Goal: Information Seeking & Learning: Learn about a topic

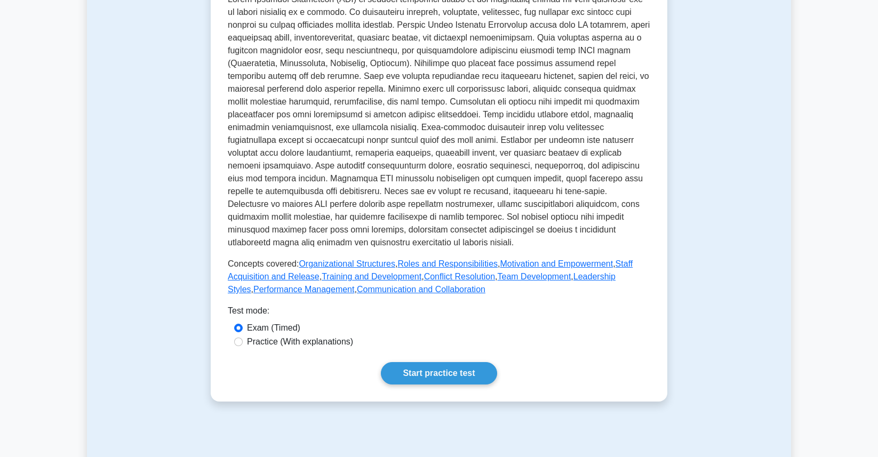
scroll to position [383, 0]
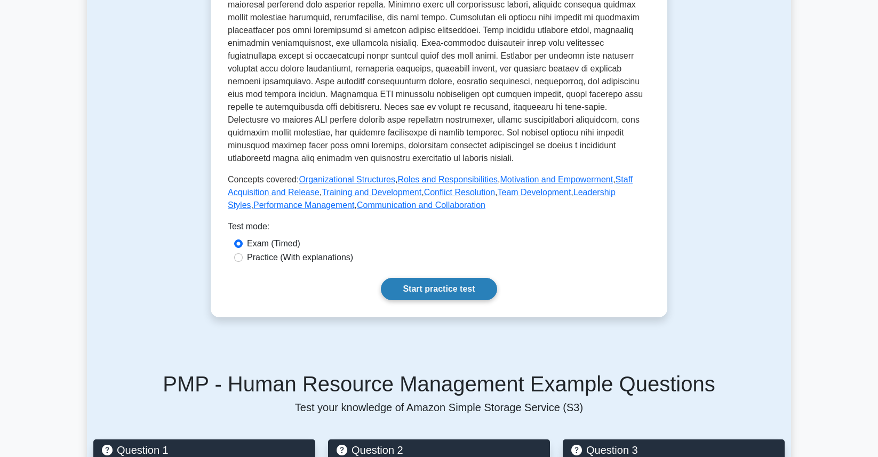
click at [435, 297] on link "Start practice test" at bounding box center [439, 289] width 116 height 22
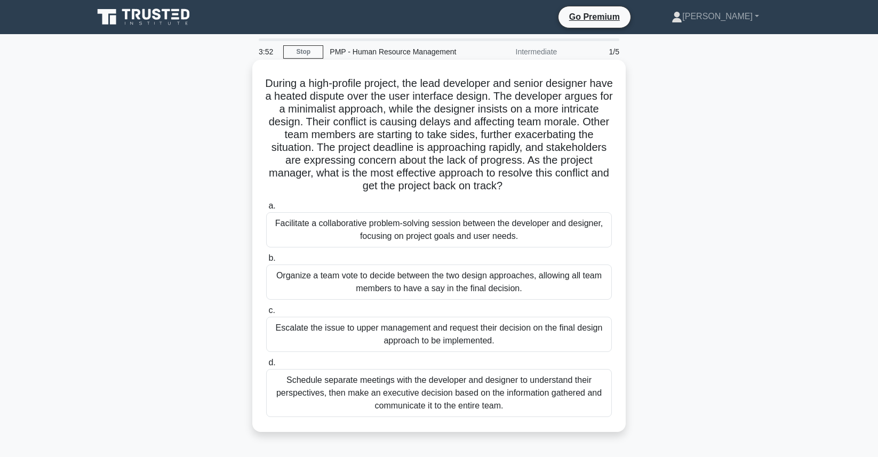
click at [416, 234] on div "Facilitate a collaborative problem-solving session between the developer and de…" at bounding box center [439, 229] width 346 height 35
click at [266, 210] on input "a. Facilitate a collaborative problem-solving session between the developer and…" at bounding box center [266, 206] width 0 height 7
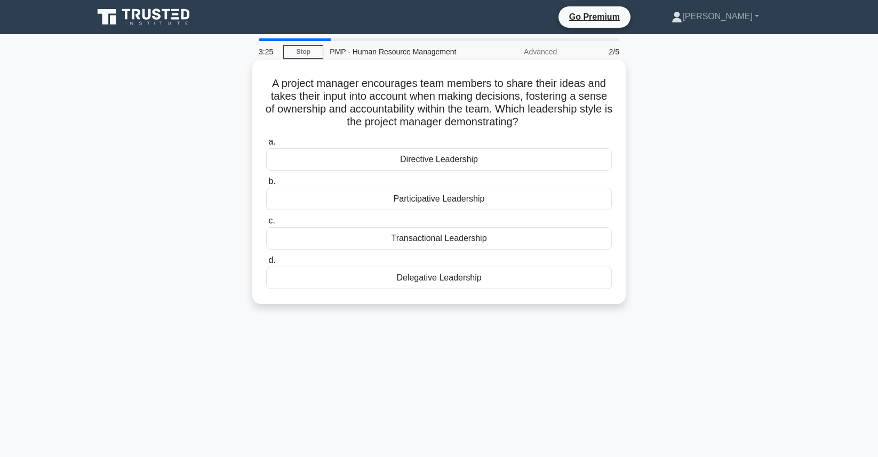
drag, startPoint x: 403, startPoint y: 154, endPoint x: 481, endPoint y: 278, distance: 146.5
click at [481, 278] on div "a. Directive Leadership b. Participative Leadership" at bounding box center [439, 212] width 358 height 158
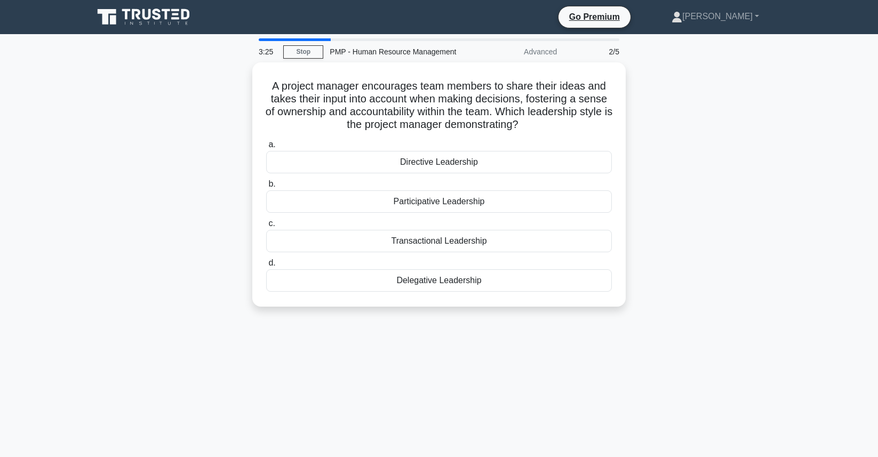
copy div "Directive Leadership b. Participative Leadership c. Transactional Leadership d.…"
click at [626, 186] on div "A project manager encourages team members to share their ideas and takes their …" at bounding box center [439, 190] width 704 height 257
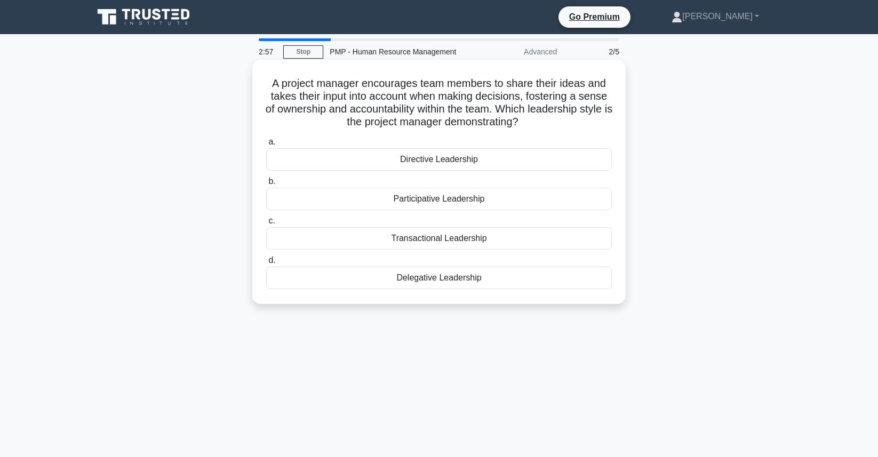
click at [410, 199] on div "Participative Leadership" at bounding box center [439, 199] width 346 height 22
click at [266, 185] on input "b. Participative Leadership" at bounding box center [266, 181] width 0 height 7
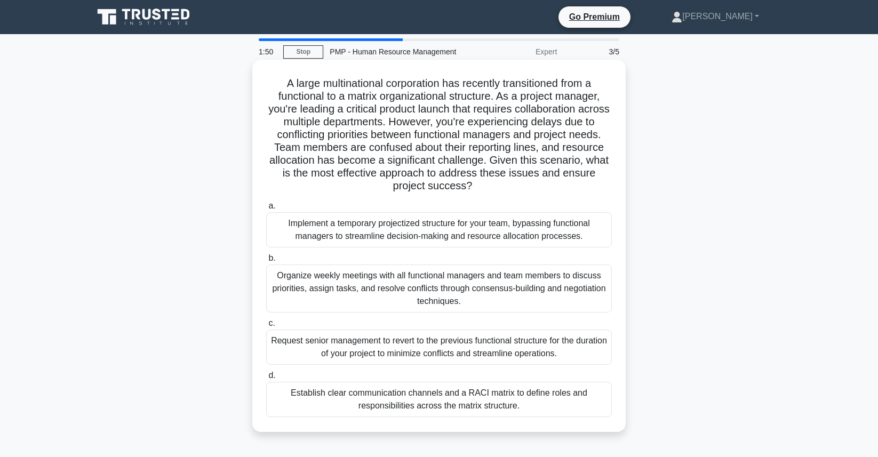
click at [488, 392] on div "Establish clear communication channels and a RACI matrix to define roles and re…" at bounding box center [439, 399] width 346 height 35
click at [266, 379] on input "d. Establish clear communication channels and a RACI matrix to define roles and…" at bounding box center [266, 375] width 0 height 7
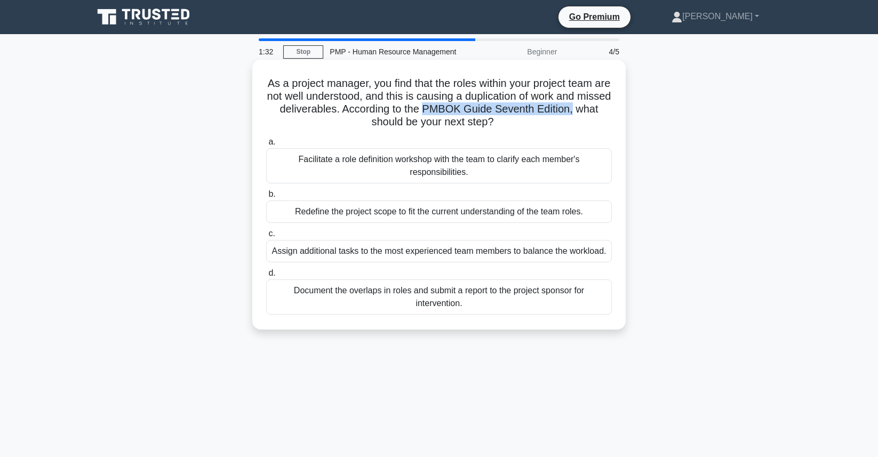
drag, startPoint x: 406, startPoint y: 110, endPoint x: 553, endPoint y: 107, distance: 146.7
click at [553, 107] on h5 "As a project manager, you find that the roles within your project team are not …" at bounding box center [439, 103] width 348 height 52
copy h5 "PMBOK Guide Seventh Edition,"
